Goal: Find specific page/section: Find specific page/section

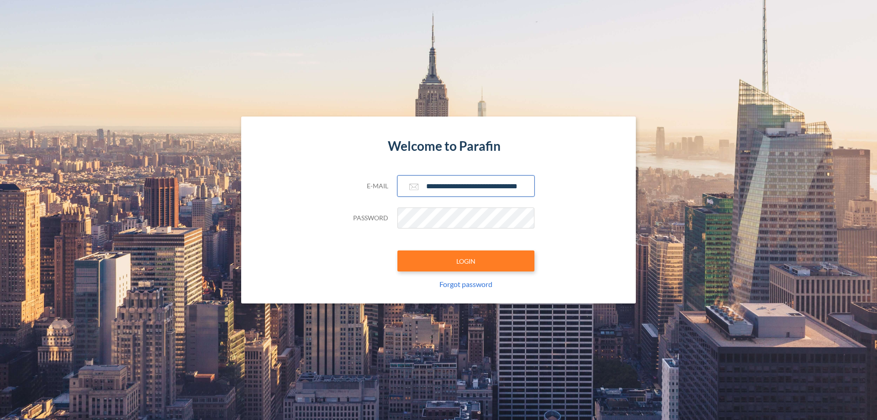
type input "**********"
click at [466, 261] on button "LOGIN" at bounding box center [465, 260] width 137 height 21
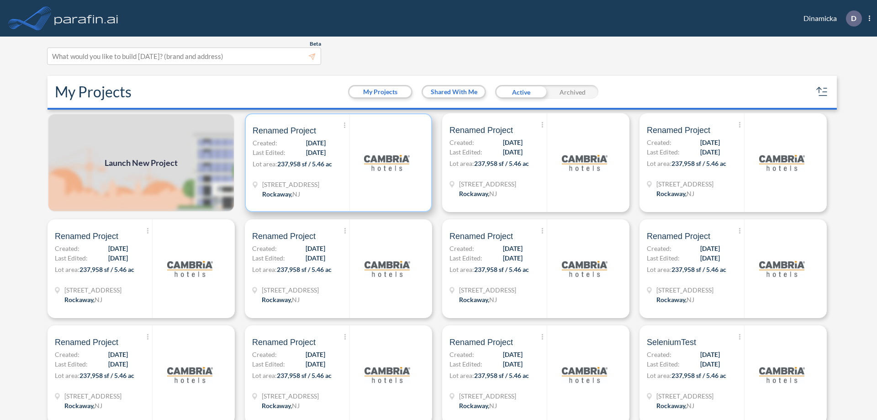
scroll to position [2, 0]
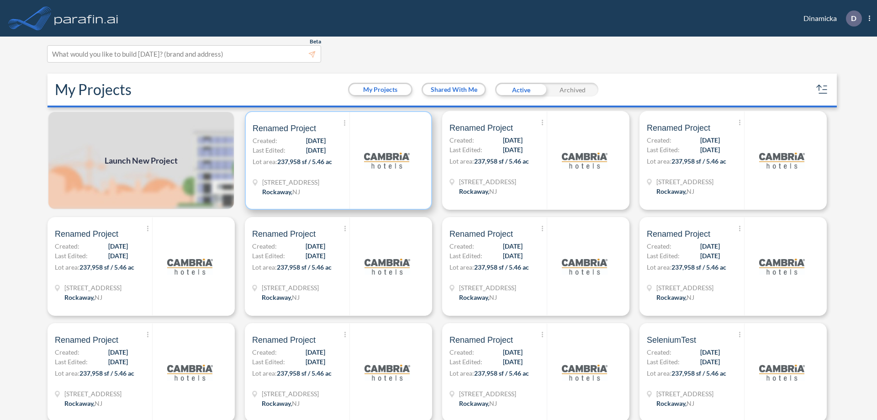
click at [337, 160] on p "Lot area: 237,958 sf / 5.46 ac" at bounding box center [301, 163] width 97 height 13
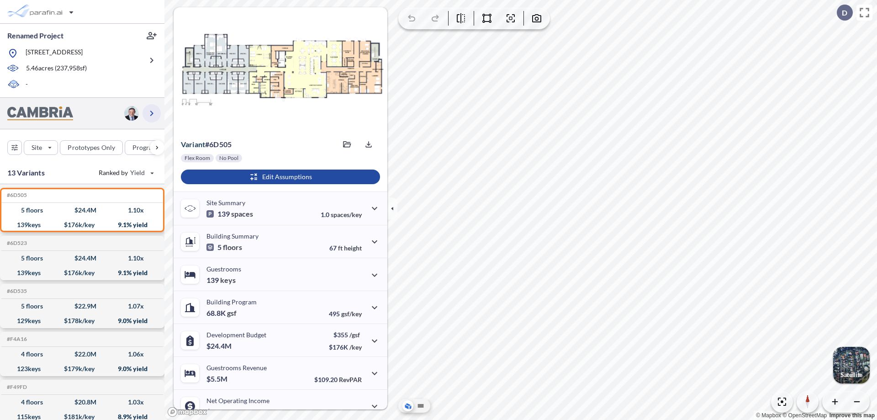
click at [152, 113] on icon "button" at bounding box center [151, 113] width 11 height 11
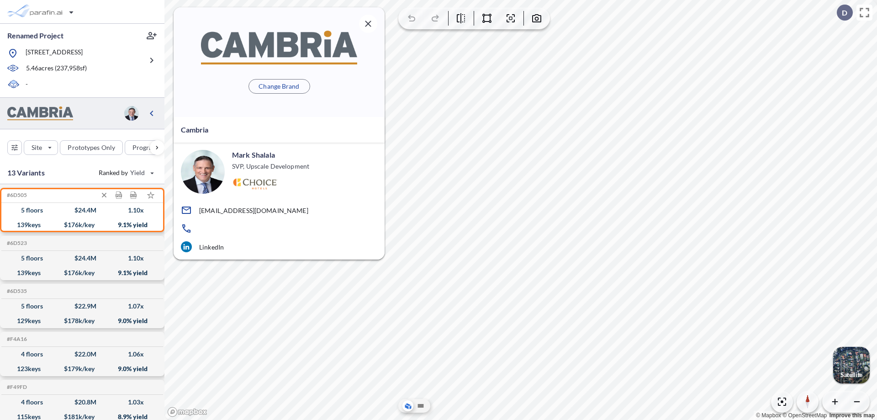
scroll to position [4, 0]
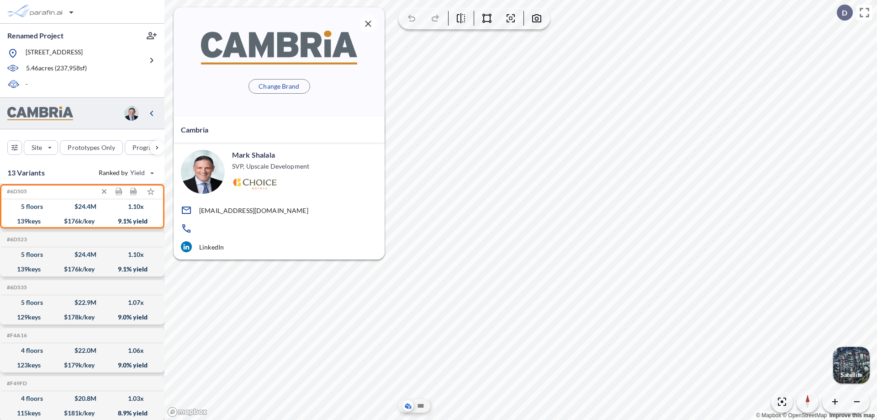
click at [82, 206] on div "$ 24.4 M" at bounding box center [85, 206] width 22 height 0
